Goal: Information Seeking & Learning: Learn about a topic

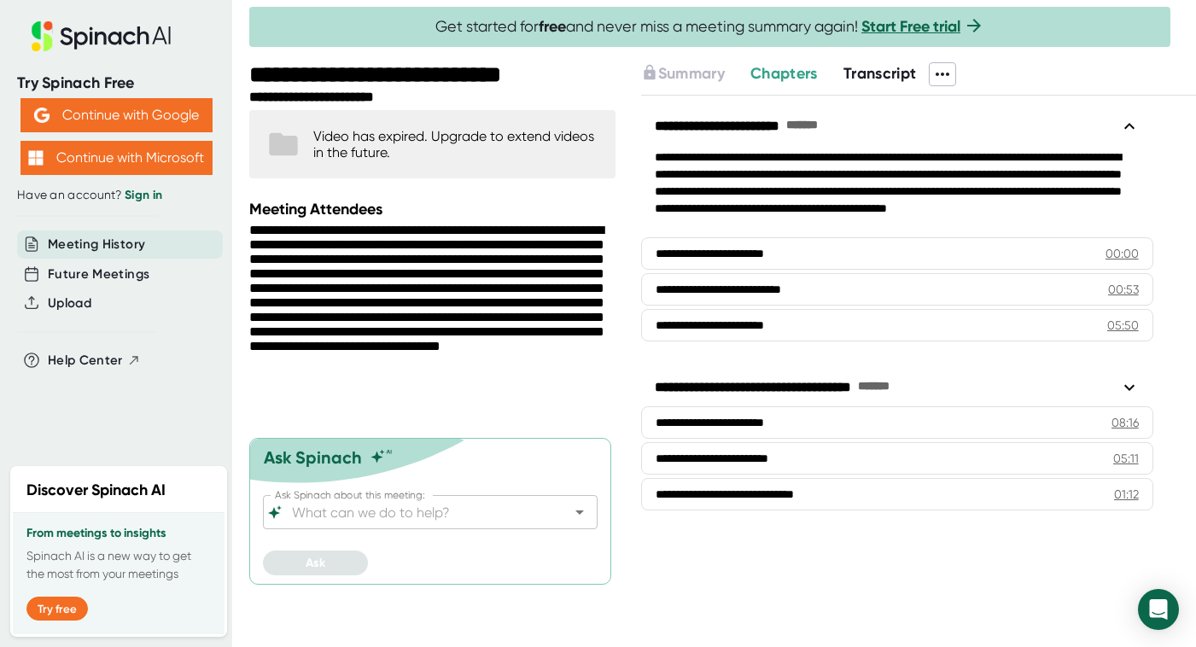
click at [771, 76] on span "Chapters" at bounding box center [783, 73] width 67 height 19
click at [174, 116] on button "Continue with Google" at bounding box center [116, 115] width 192 height 34
